Goal: Check status: Check status

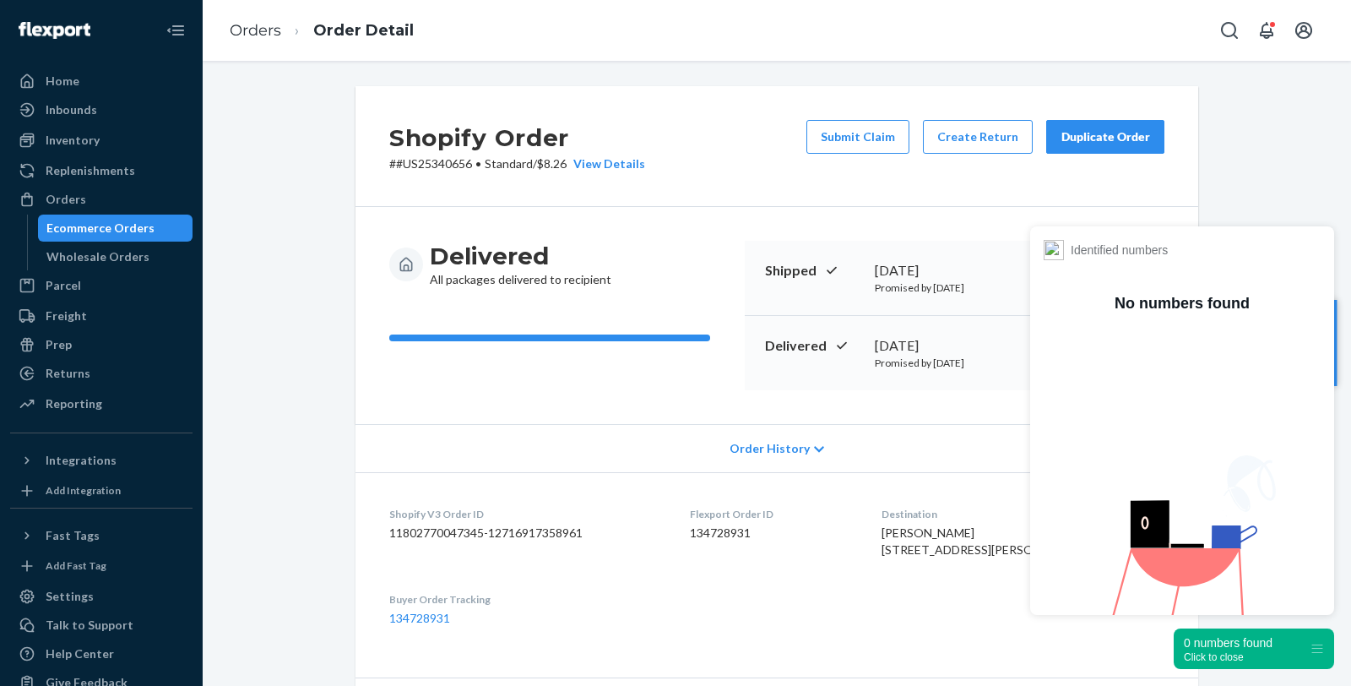
scroll to position [312, 0]
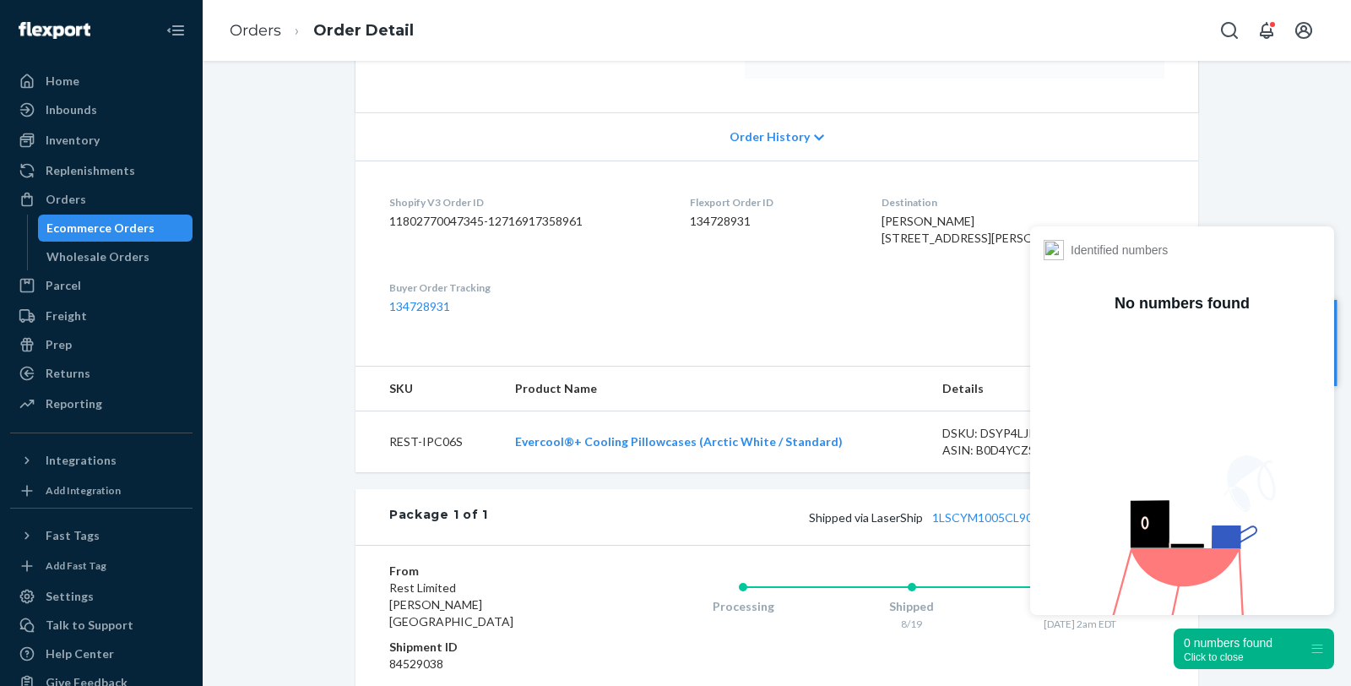
click at [97, 220] on div "Ecommerce Orders" at bounding box center [100, 228] width 108 height 17
click at [94, 226] on div "Ecommerce Orders" at bounding box center [100, 228] width 108 height 17
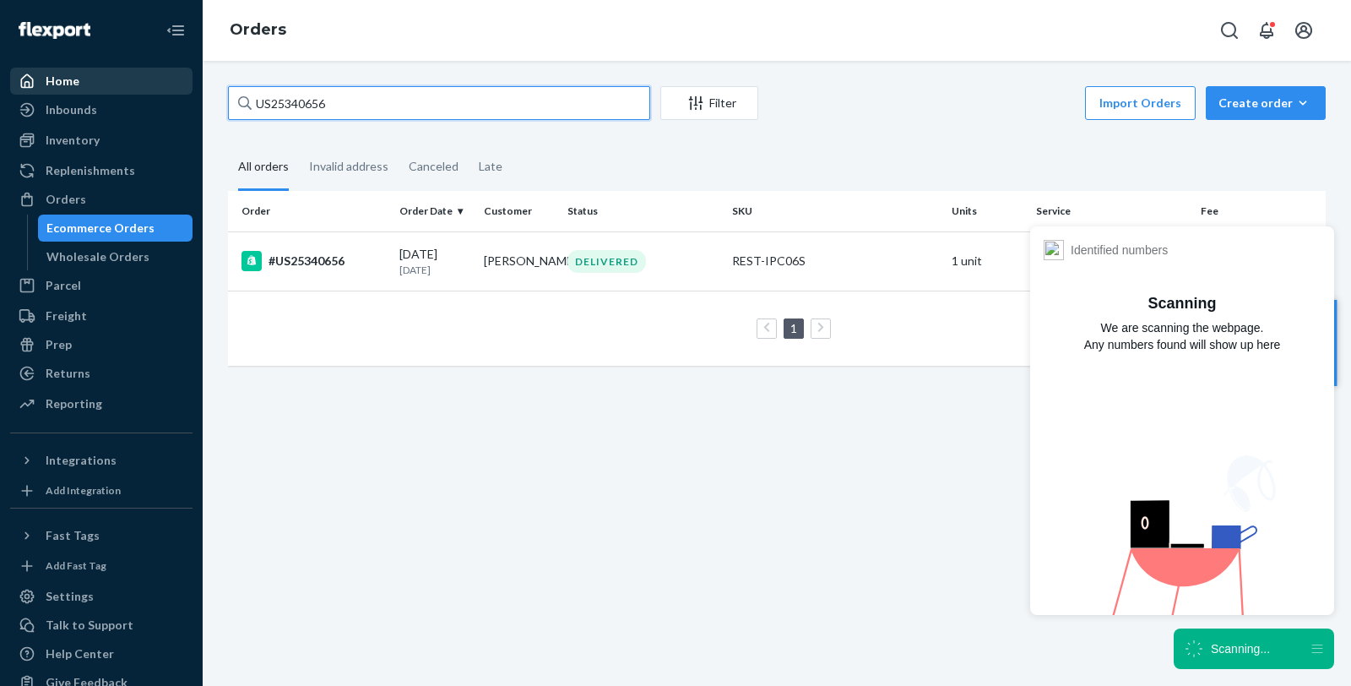
drag, startPoint x: 357, startPoint y: 106, endPoint x: 143, endPoint y: 79, distance: 216.3
click at [143, 79] on div "Home Inbounds Shipping Plans Problems Inventory Products Replenishments Orders …" at bounding box center [675, 343] width 1351 height 686
paste input "PD3304648"
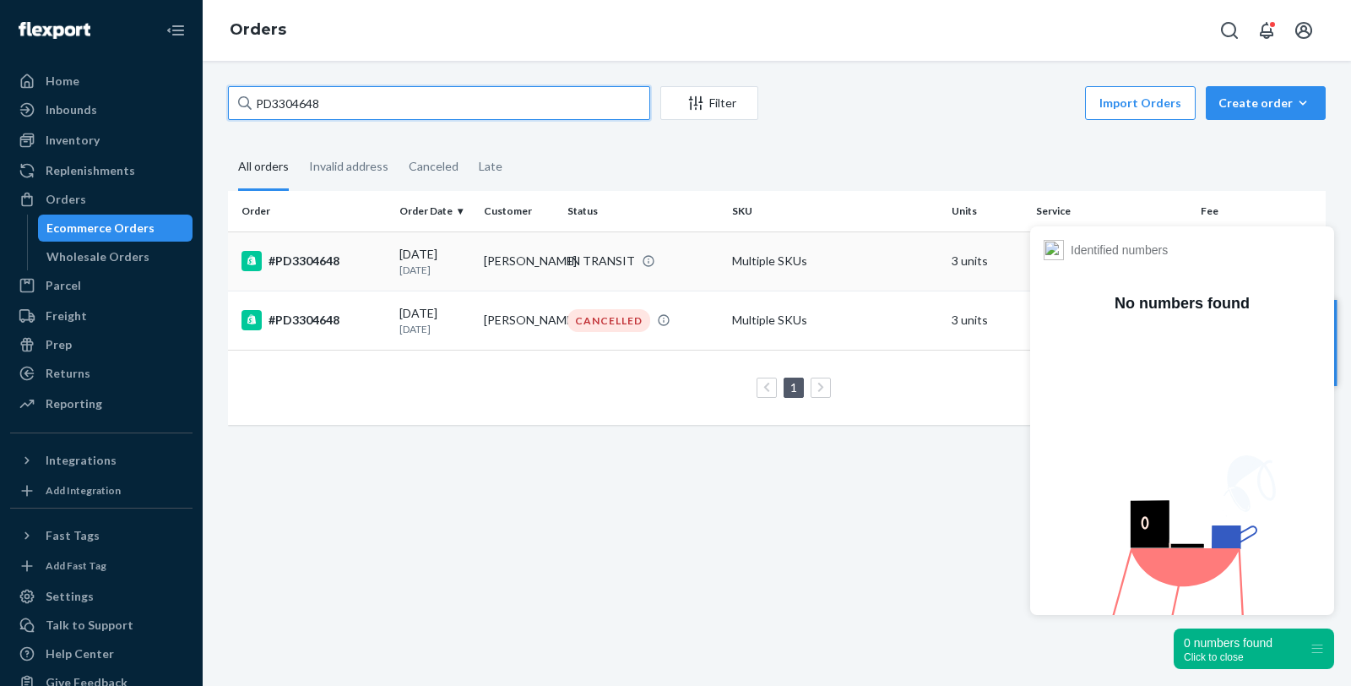
type input "PD3304648"
click at [313, 258] on div "#PD3304648" at bounding box center [313, 261] width 144 height 20
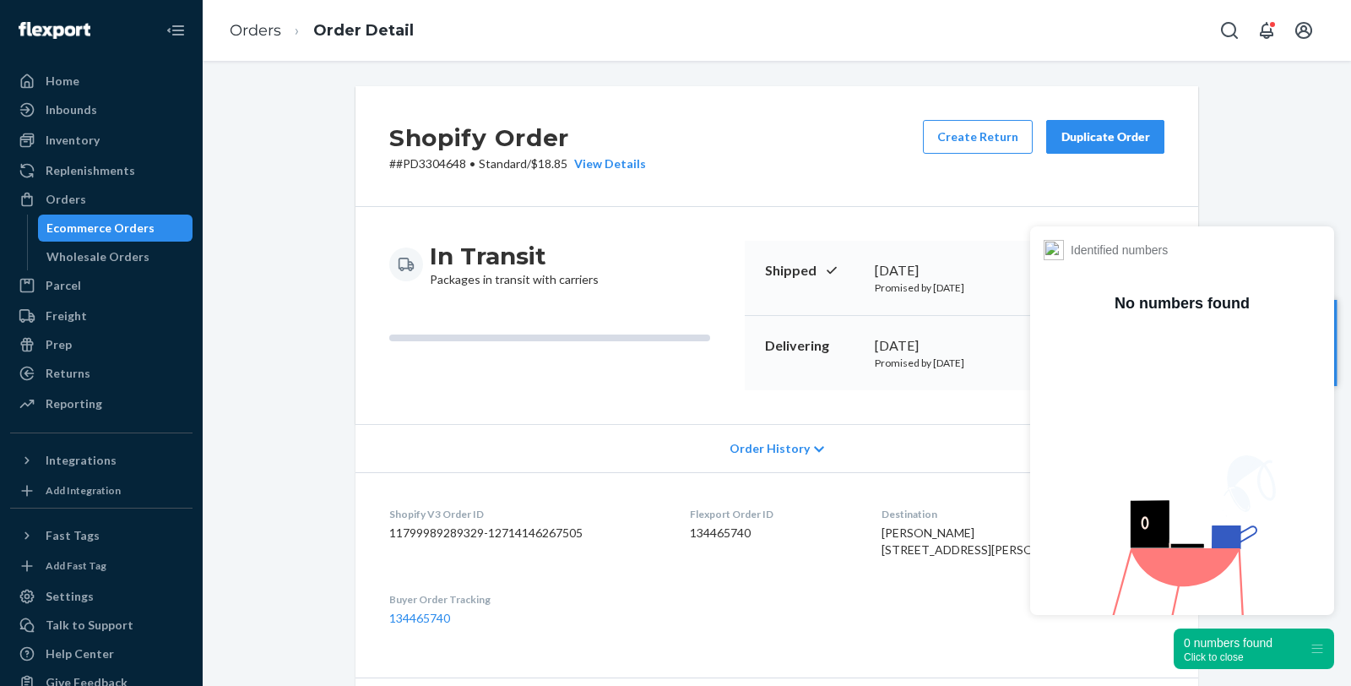
click at [1228, 652] on div "Click to close" at bounding box center [1228, 657] width 89 height 12
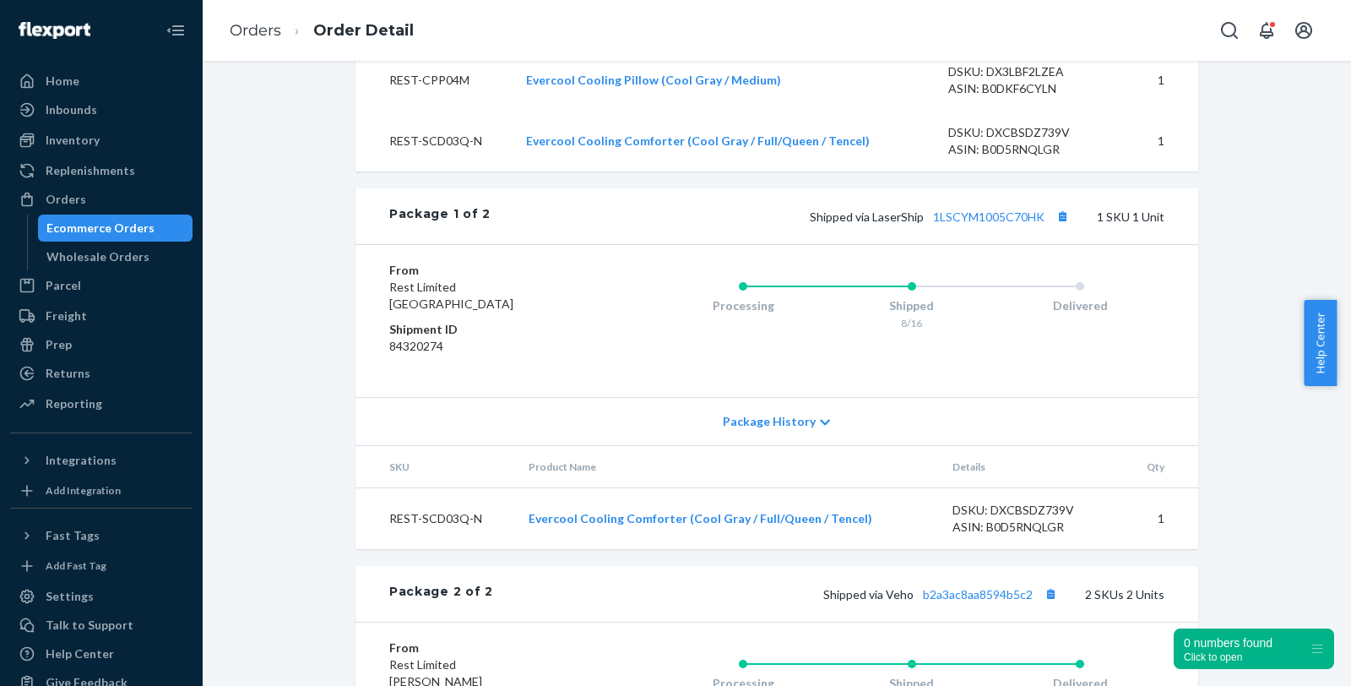
scroll to position [750, 0]
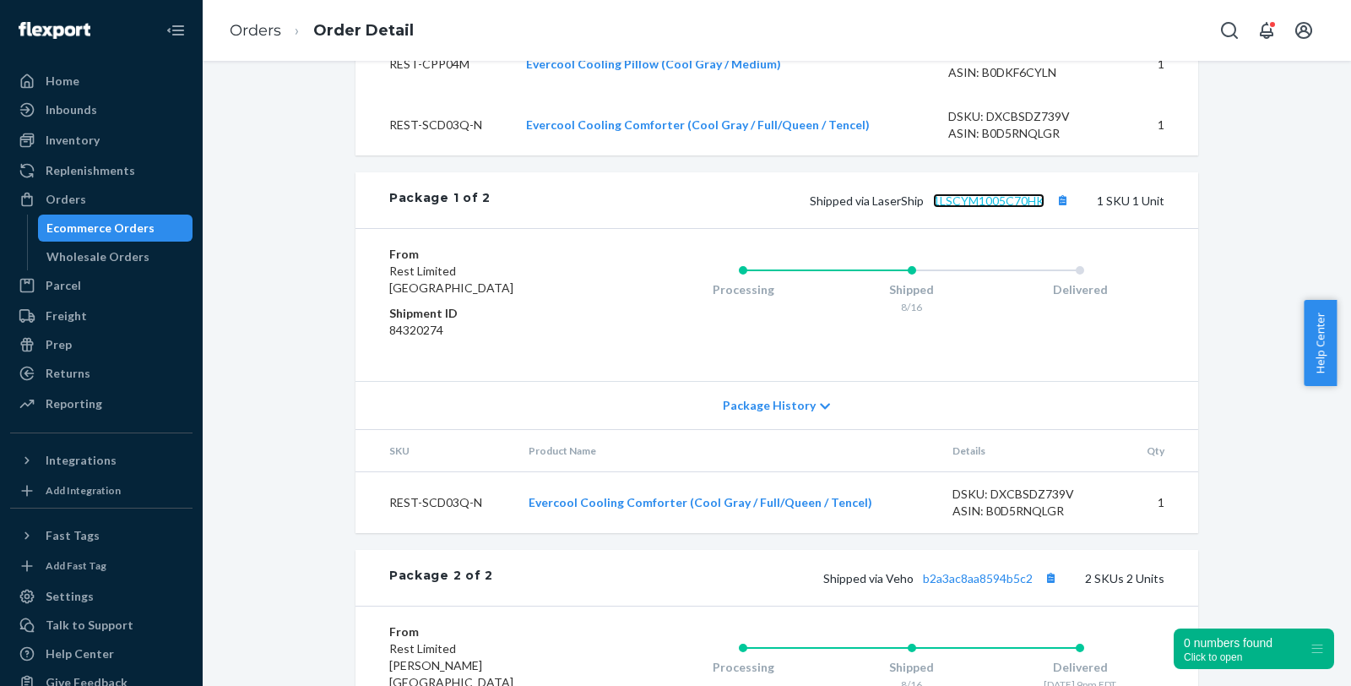
click at [994, 208] on link "1LSCYM1005C70HK" at bounding box center [988, 200] width 111 height 14
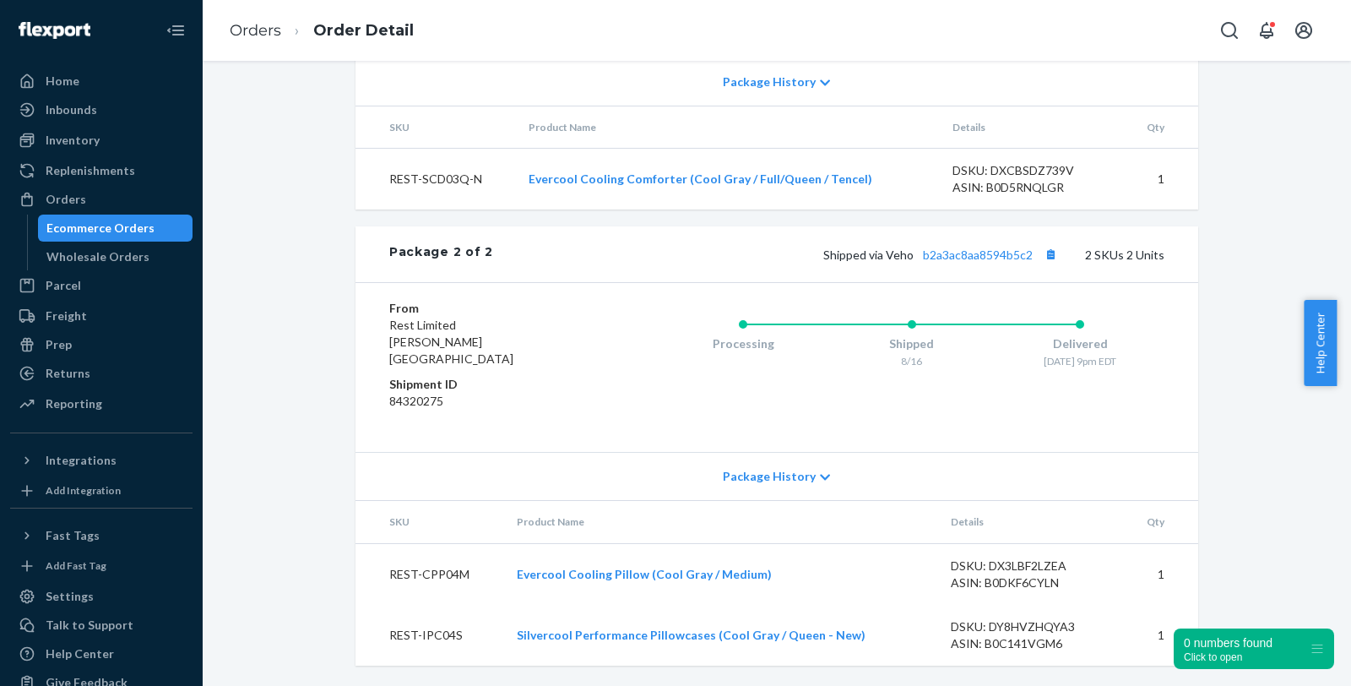
scroll to position [896, 0]
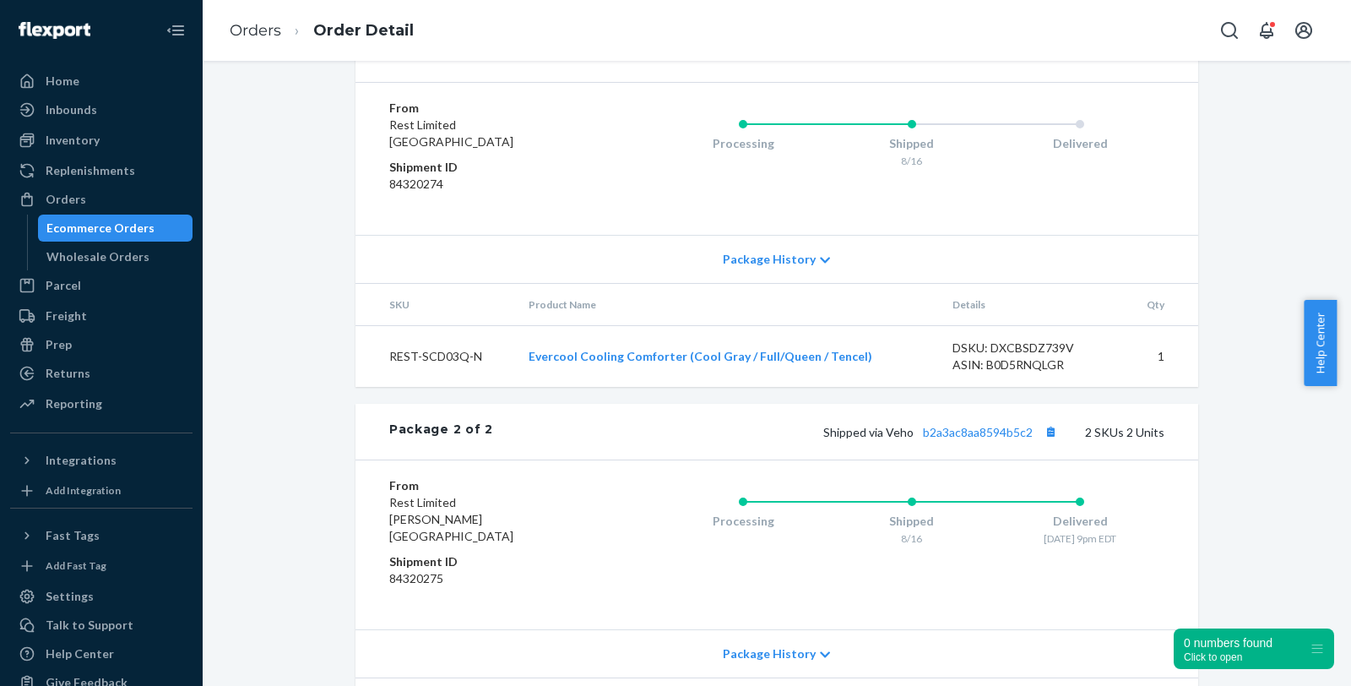
click at [994, 62] on link "1LSCYM1005C70HK" at bounding box center [988, 54] width 111 height 14
